Goal: Task Accomplishment & Management: Complete application form

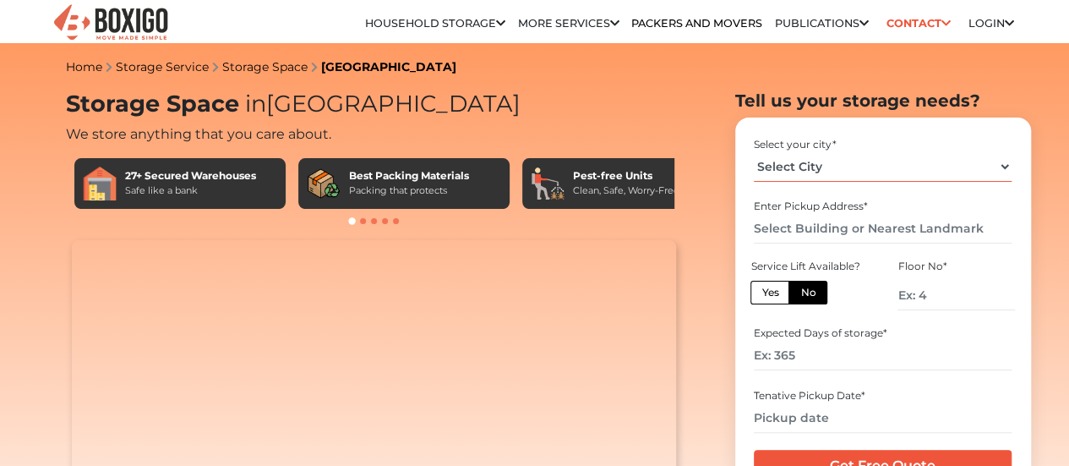
drag, startPoint x: 0, startPoint y: 0, endPoint x: 830, endPoint y: 178, distance: 849.0
click at [830, 178] on select "Select City [GEOGRAPHIC_DATA] [GEOGRAPHIC_DATA] [GEOGRAPHIC_DATA] [GEOGRAPHIC_D…" at bounding box center [883, 167] width 258 height 30
select select "[GEOGRAPHIC_DATA]"
click at [754, 158] on select "Select City [GEOGRAPHIC_DATA] [GEOGRAPHIC_DATA] [GEOGRAPHIC_DATA] [GEOGRAPHIC_D…" at bounding box center [883, 167] width 258 height 30
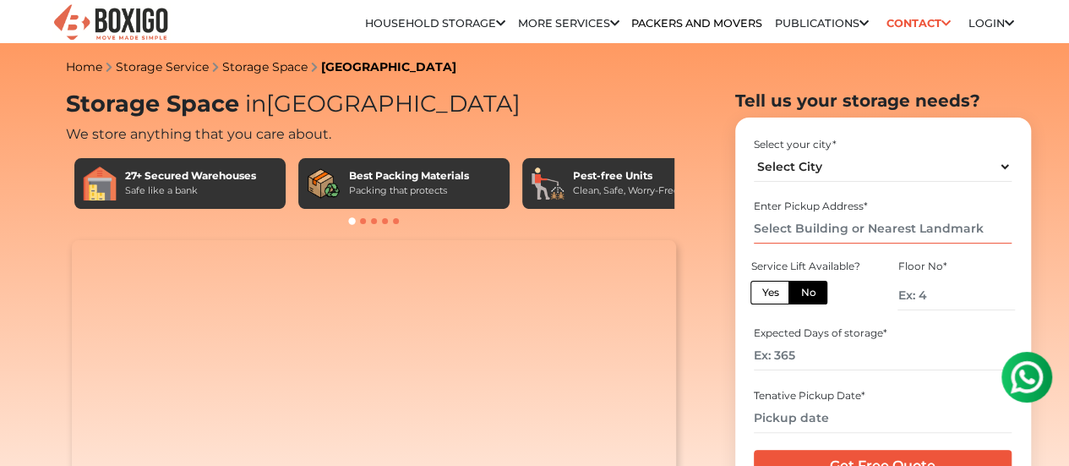
click at [820, 236] on input "text" at bounding box center [883, 229] width 258 height 30
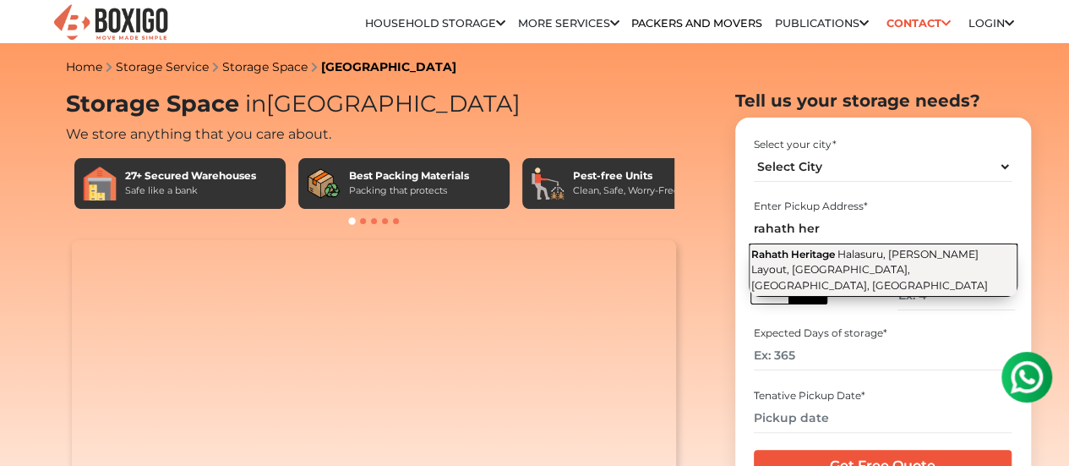
click at [824, 260] on span "Rahath Heritage" at bounding box center [794, 254] width 84 height 13
type input "Rahath Heritage, Halasuru, [PERSON_NAME] Layout, [GEOGRAPHIC_DATA], [GEOGRAPHIC…"
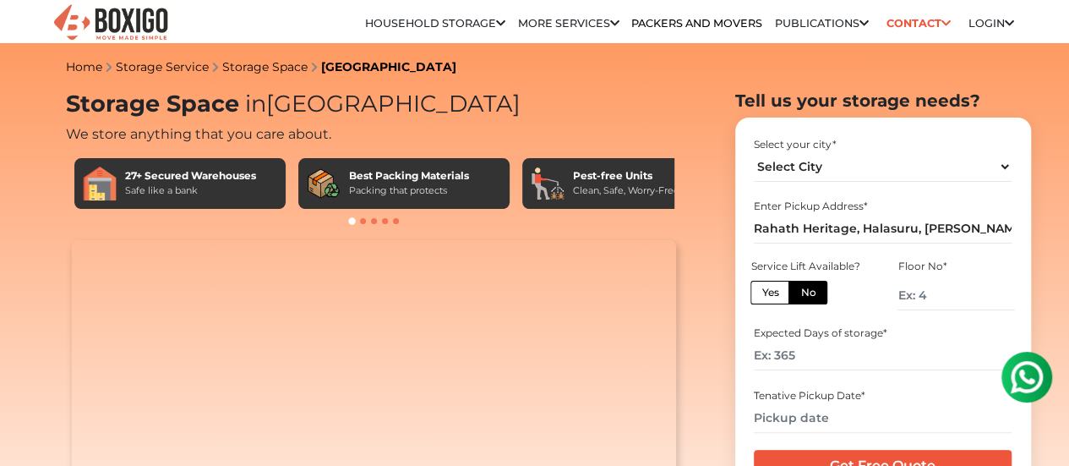
click at [780, 300] on label "Yes" at bounding box center [770, 293] width 39 height 24
click at [773, 296] on input "Yes" at bounding box center [767, 290] width 11 height 11
radio input "true"
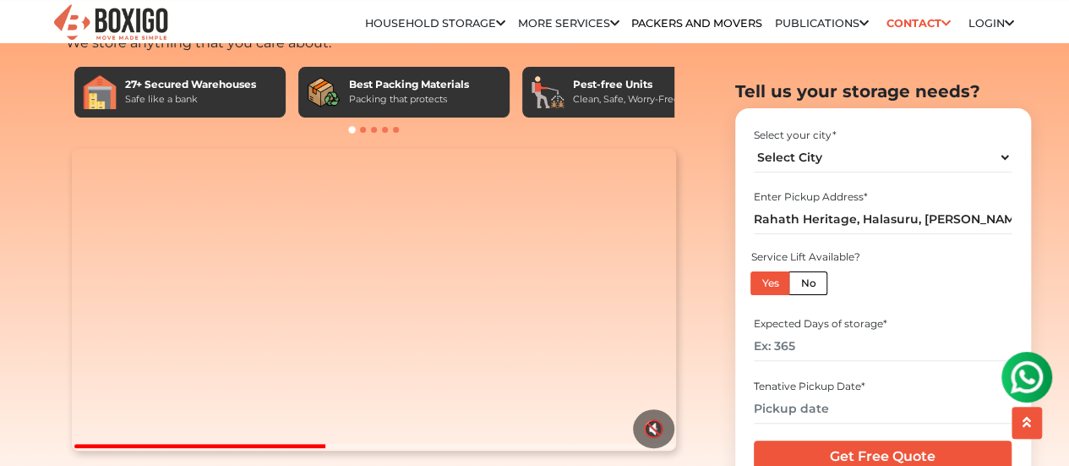
scroll to position [123, 0]
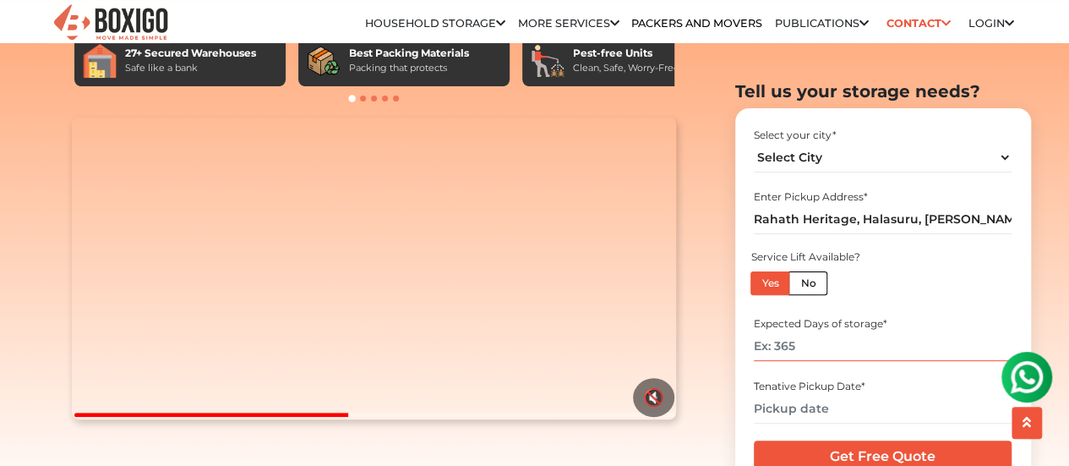
click at [798, 351] on input "number" at bounding box center [883, 346] width 258 height 30
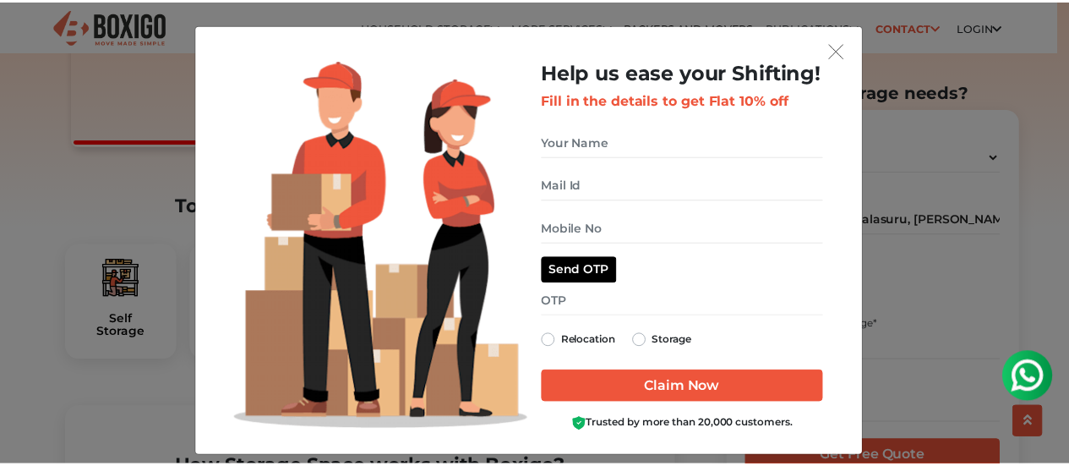
scroll to position [14, 0]
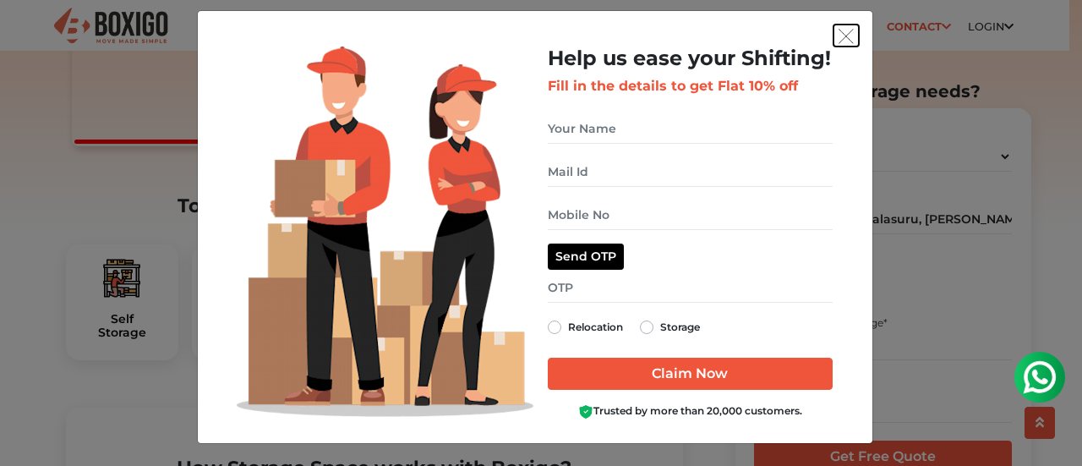
click at [839, 30] on img "get free quote dialog" at bounding box center [846, 36] width 15 height 15
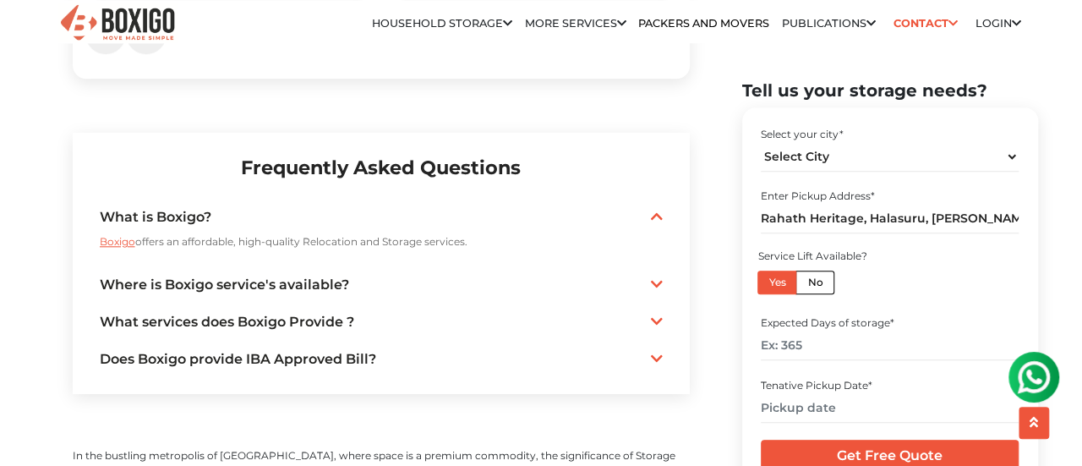
scroll to position [3946, 0]
